Goal: Task Accomplishment & Management: Use online tool/utility

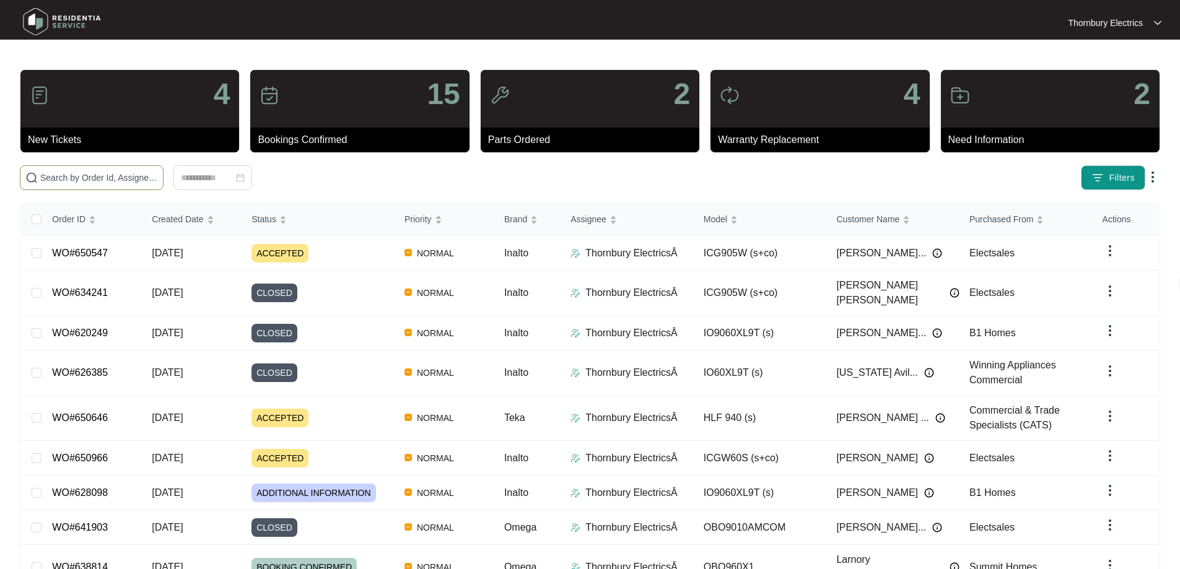
click at [164, 184] on span at bounding box center [92, 177] width 144 height 25
type input "623274"
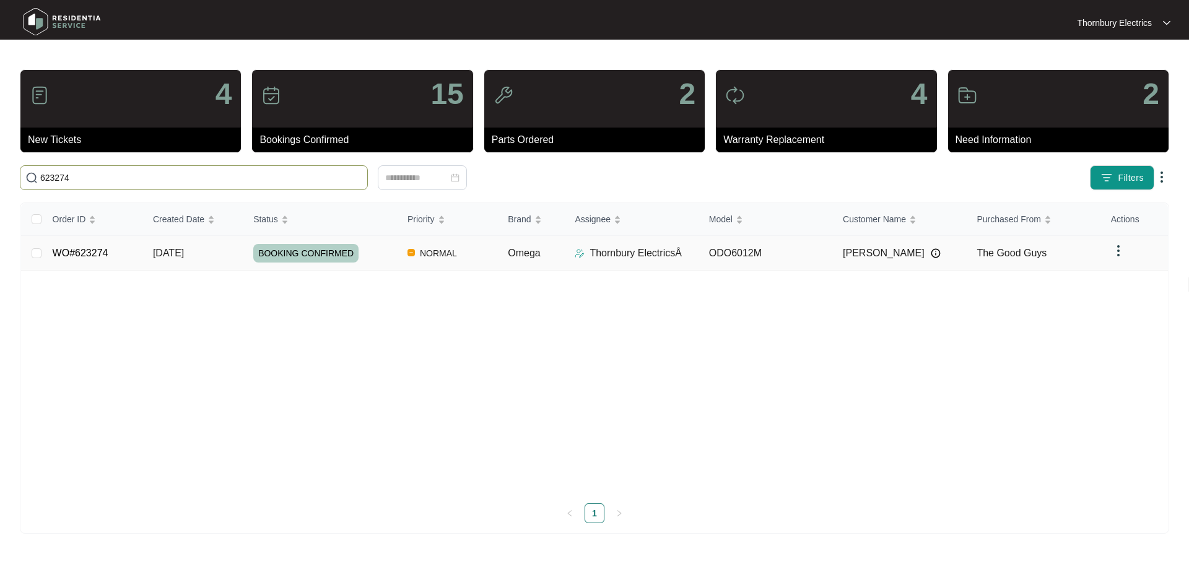
click at [370, 255] on div "BOOKING CONFIRMED" at bounding box center [325, 253] width 144 height 19
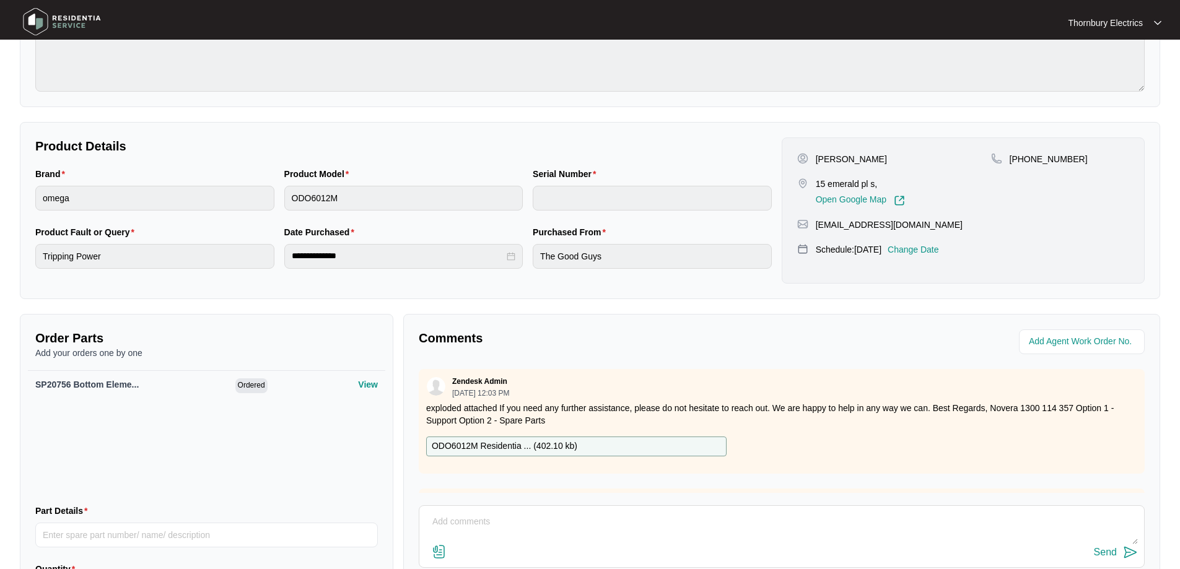
scroll to position [186, 0]
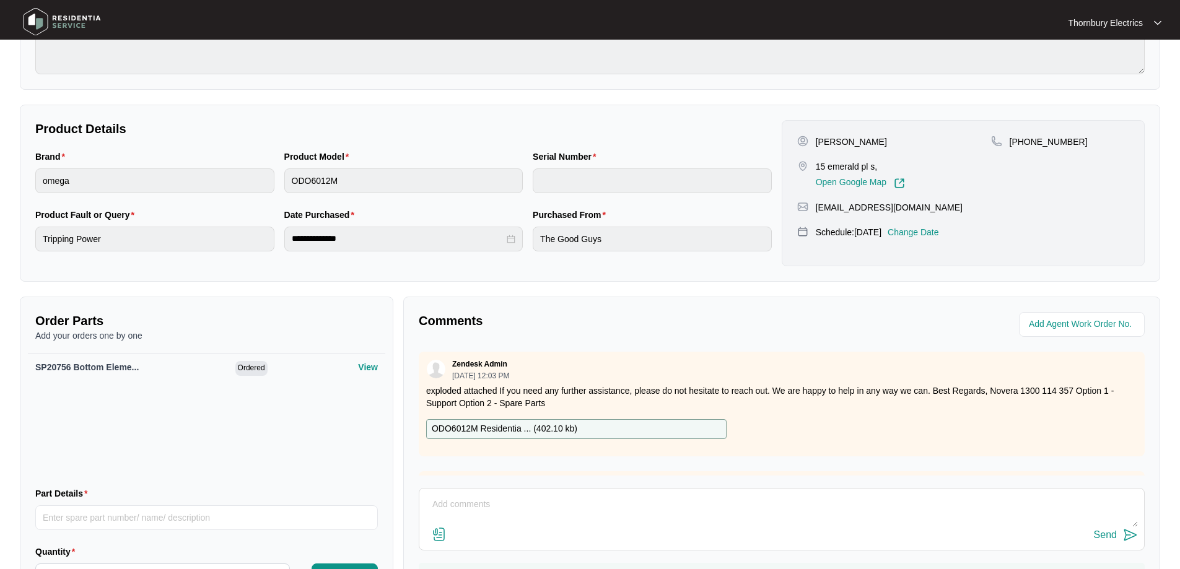
drag, startPoint x: 472, startPoint y: 498, endPoint x: 481, endPoint y: 502, distance: 10.3
click at [472, 498] on textarea at bounding box center [782, 511] width 712 height 32
paste textarea "Returned to complete changeover of Omega double wall oven. Burnt-in all element…"
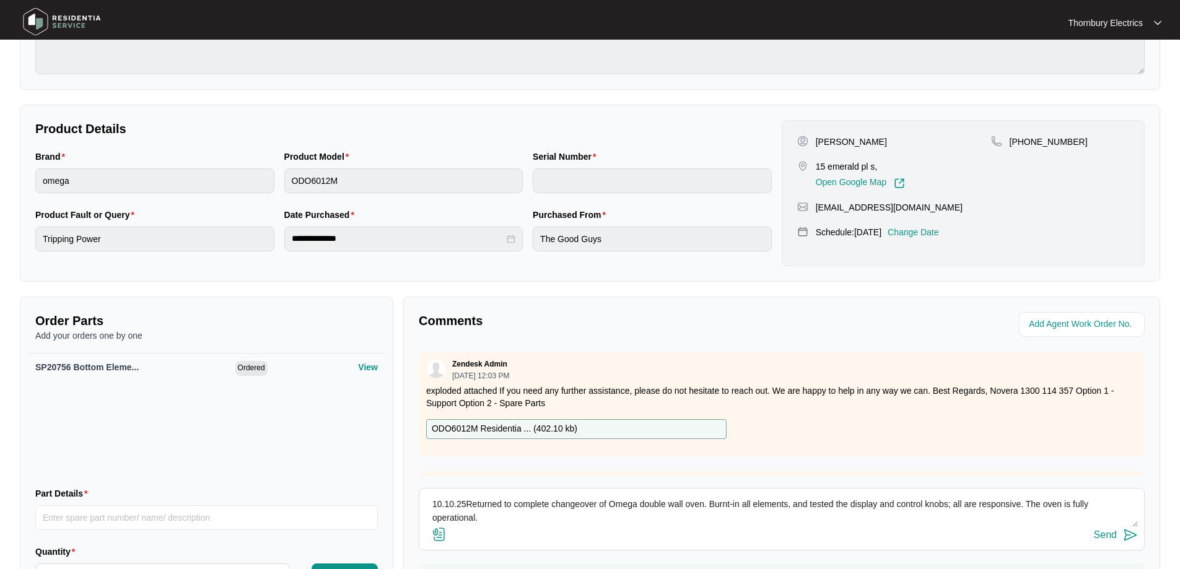
click at [465, 506] on textarea "10.10.25Returned to complete changeover of Omega double wall oven. Burnt-in all…" at bounding box center [782, 511] width 712 height 32
type textarea "[DATE] Returned to complete changeover of Omega double wall oven. Burnt-in all …"
click at [1113, 535] on div "Send" at bounding box center [1105, 535] width 23 height 11
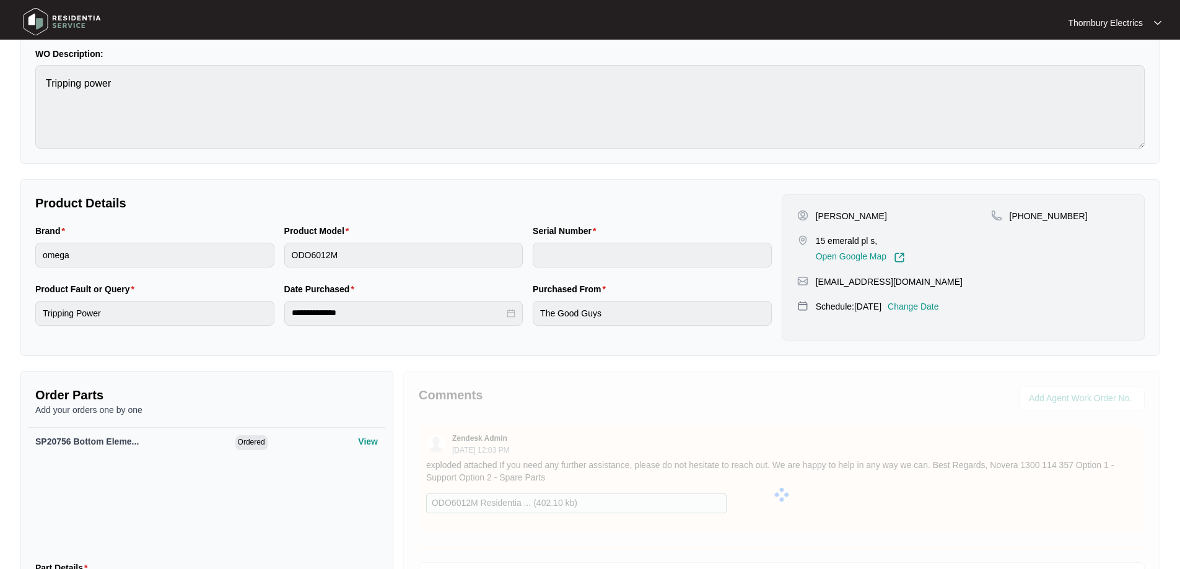
scroll to position [0, 0]
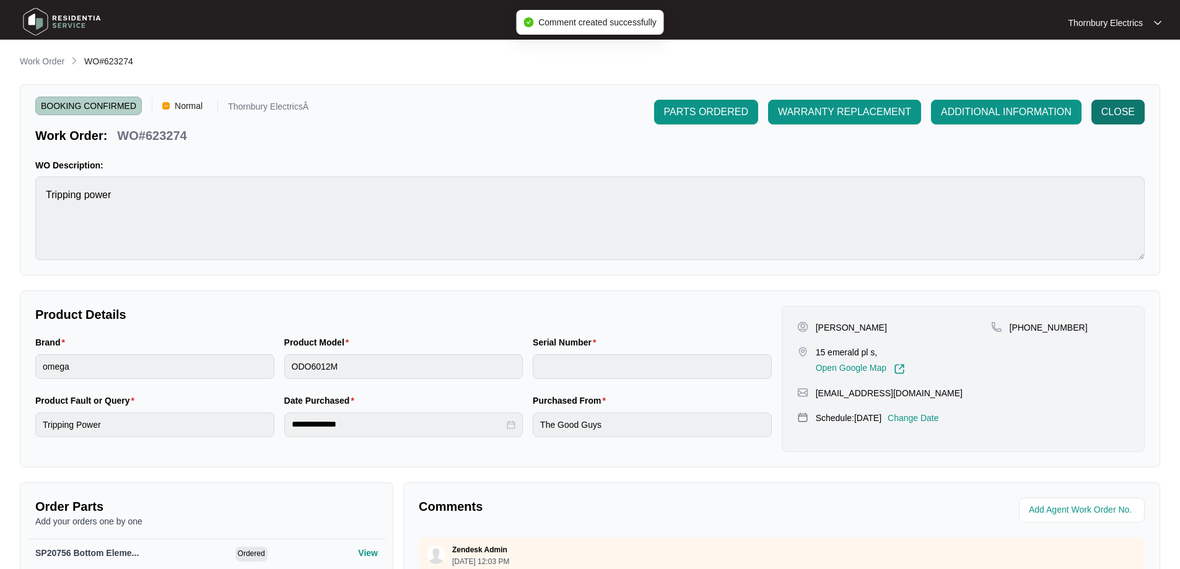
click at [1118, 112] on span "CLOSE" at bounding box center [1117, 112] width 33 height 15
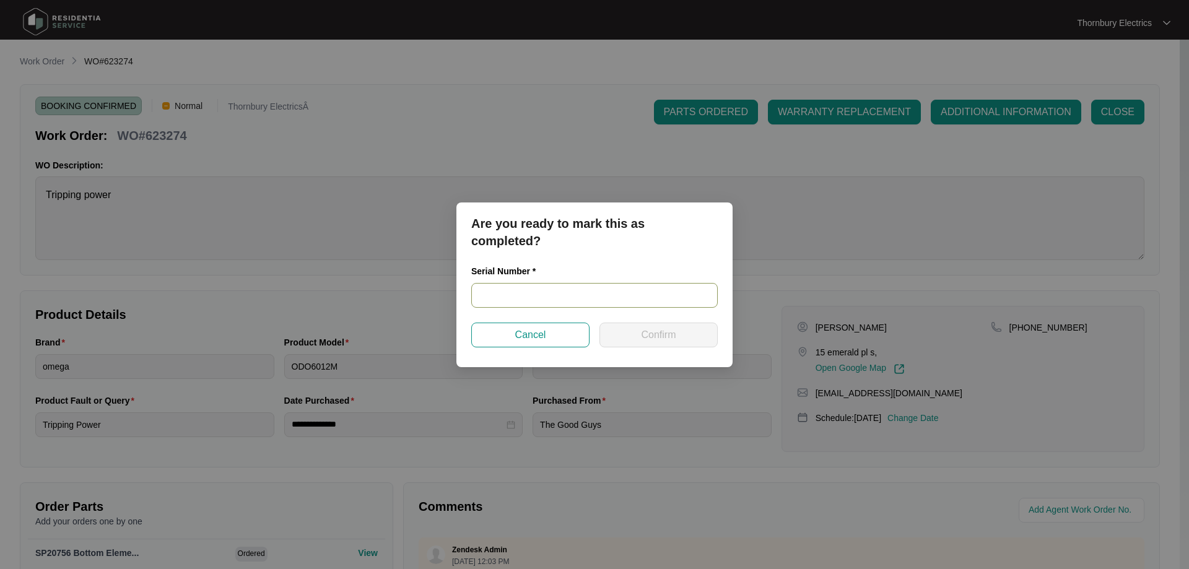
click at [669, 297] on input "text" at bounding box center [594, 295] width 247 height 25
paste input "96718182490053"
type input "96718182490053"
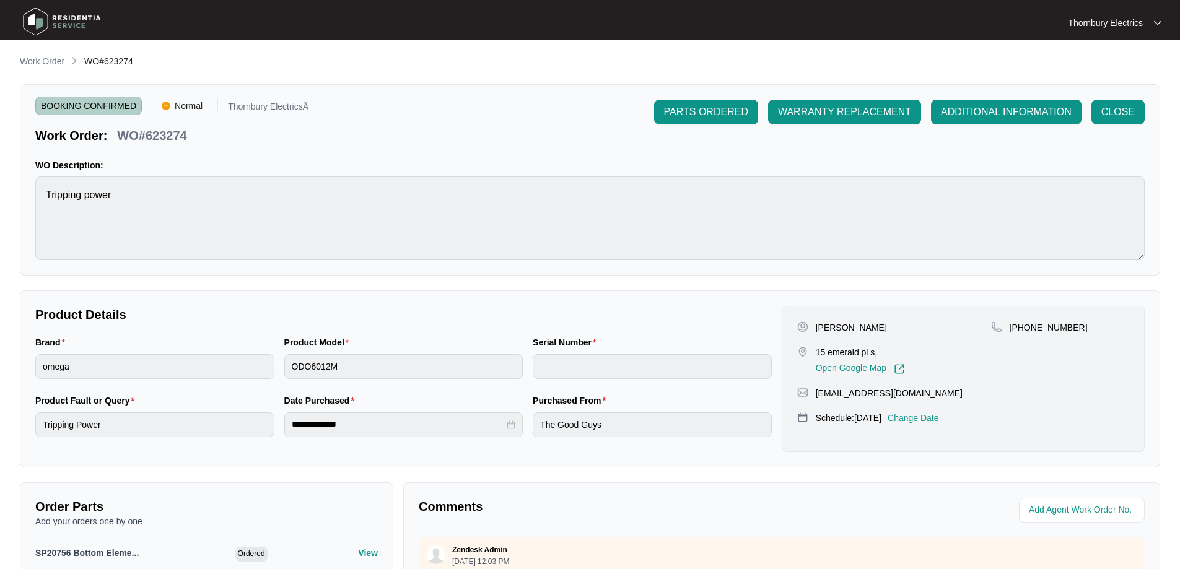
type input "96718182490053"
